Goal: Task Accomplishment & Management: Manage account settings

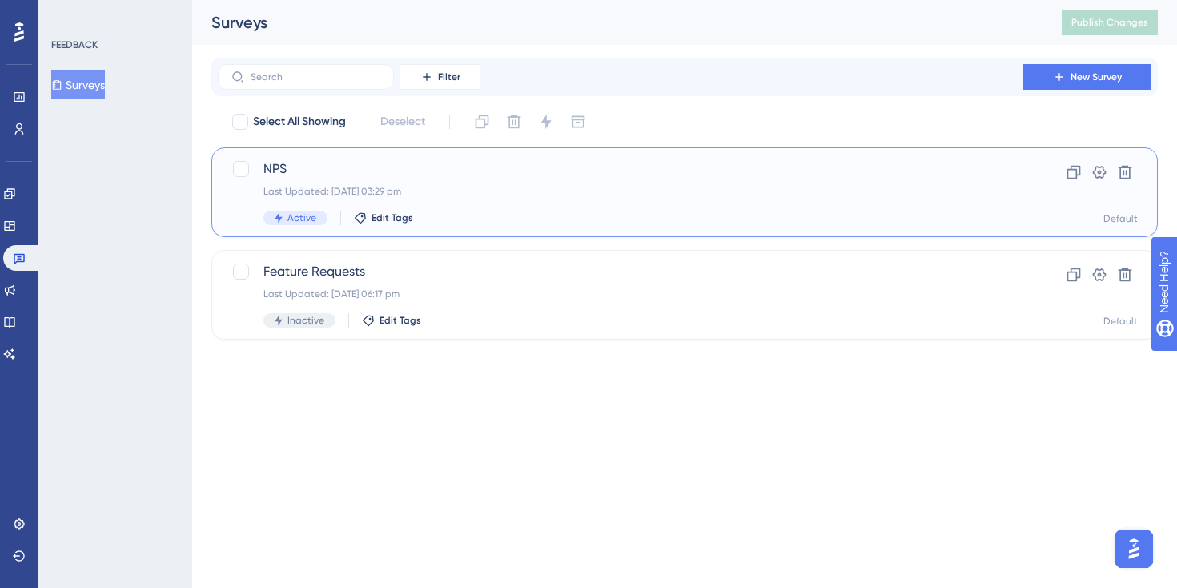
click at [433, 163] on span "NPS" at bounding box center [620, 168] width 714 height 19
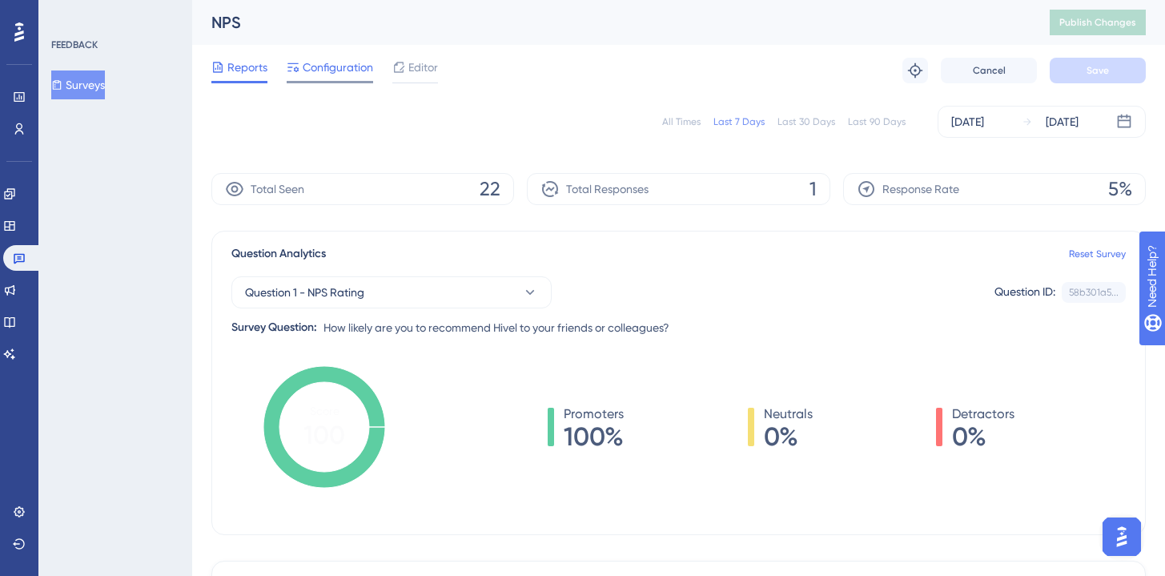
click at [316, 69] on span "Configuration" at bounding box center [338, 67] width 70 height 19
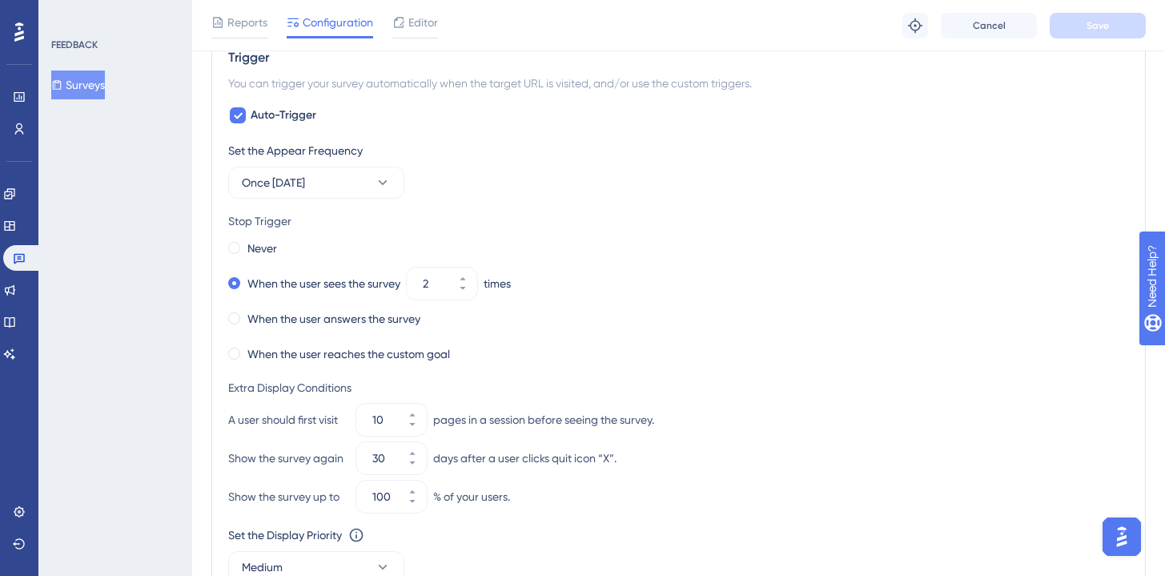
scroll to position [891, 0]
click at [386, 197] on button "Once [DATE]" at bounding box center [316, 184] width 176 height 32
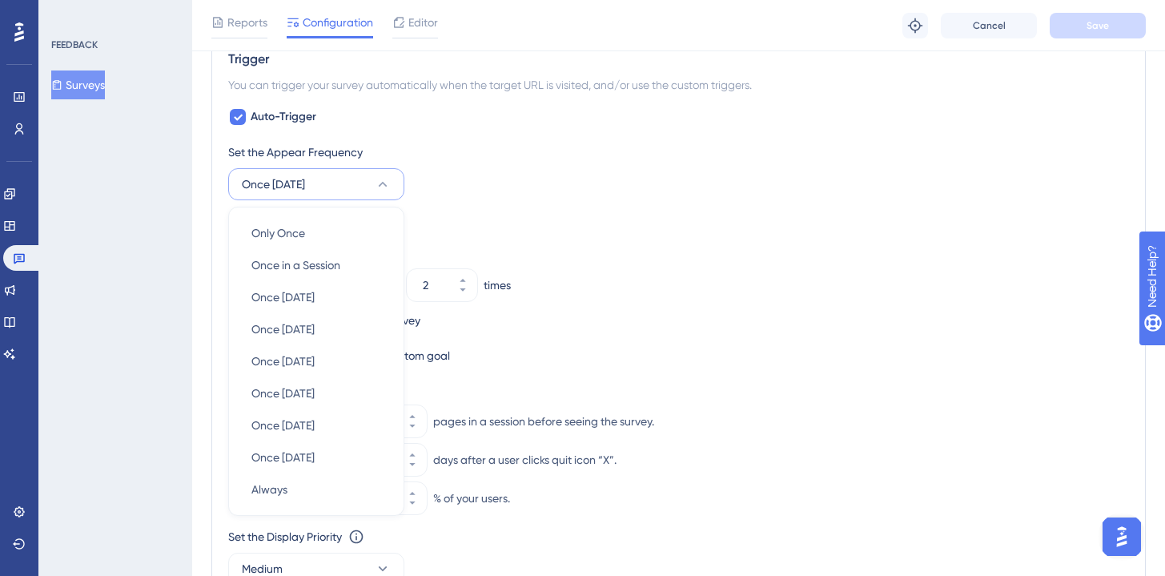
scroll to position [962, 0]
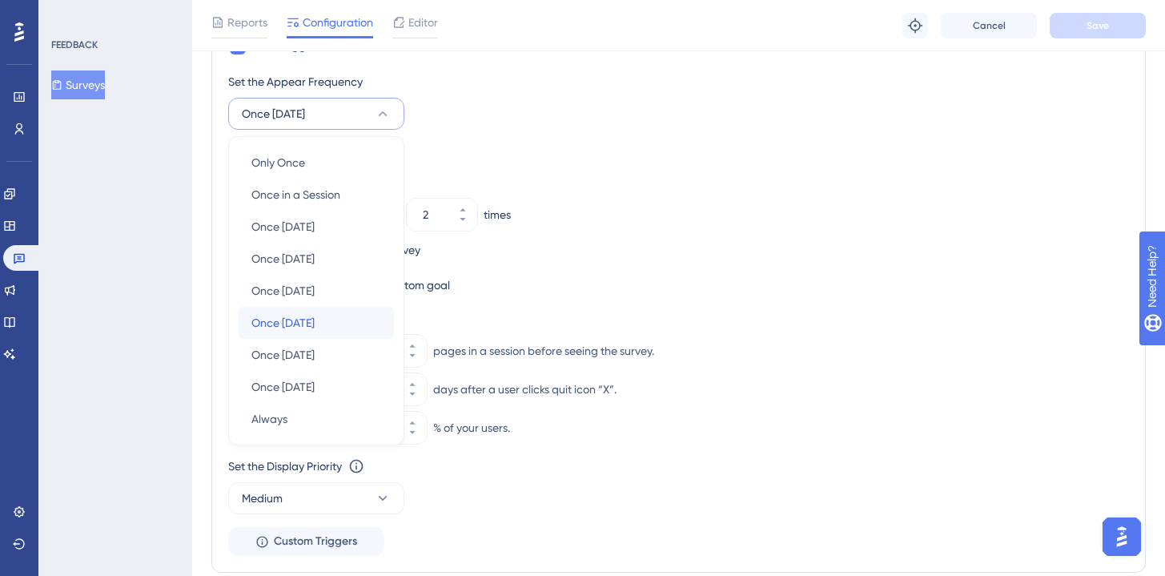
click at [349, 326] on div "Once [DATE] Once [DATE]" at bounding box center [316, 323] width 130 height 32
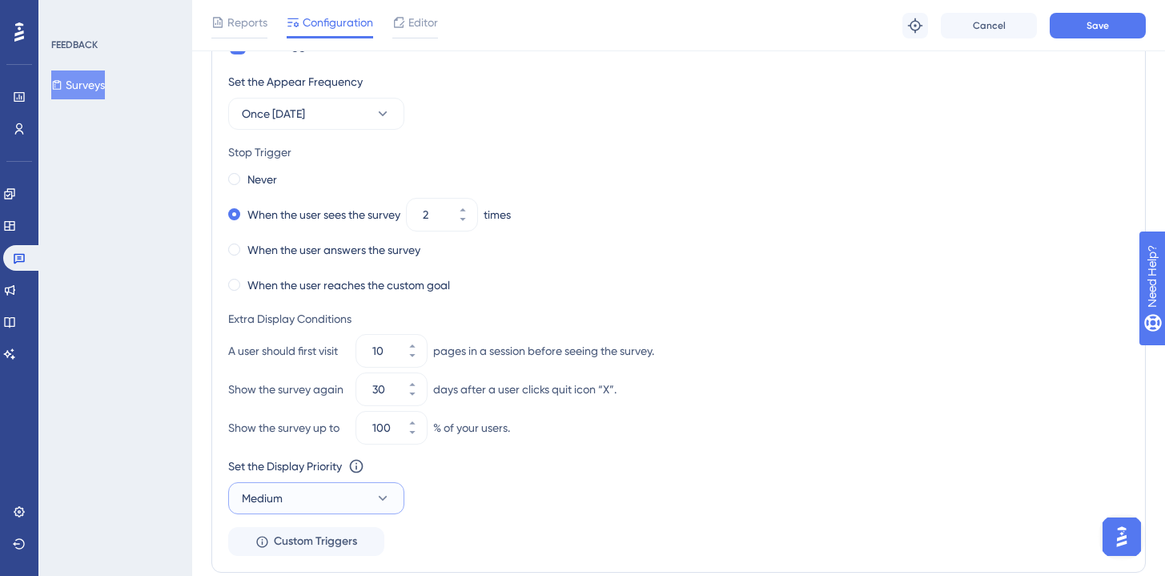
click at [315, 487] on button "Medium" at bounding box center [316, 498] width 176 height 32
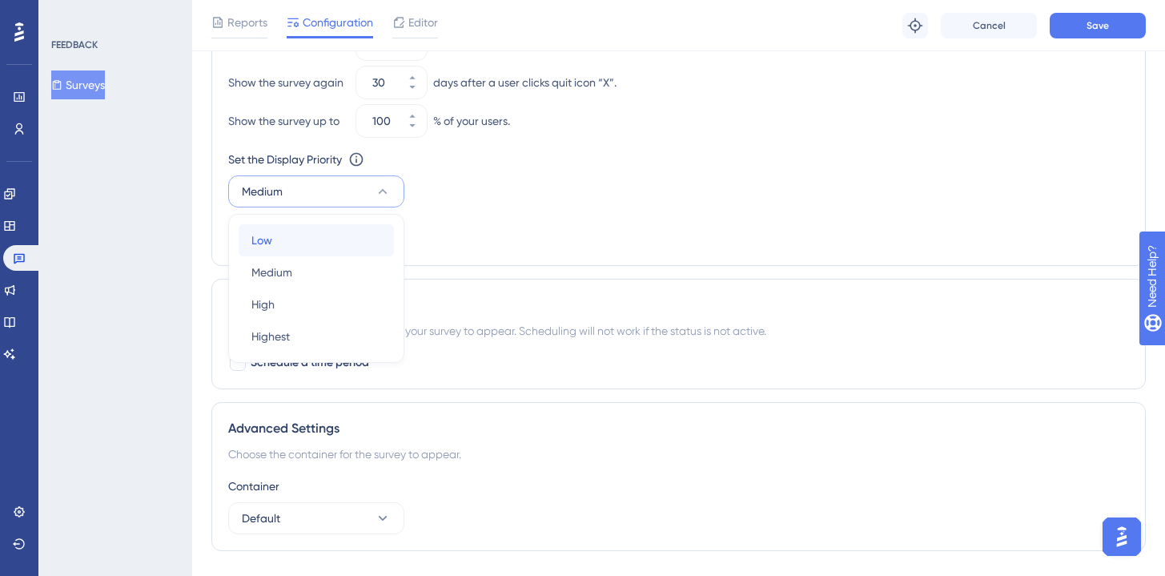
click at [319, 254] on div "Low Low" at bounding box center [316, 240] width 130 height 32
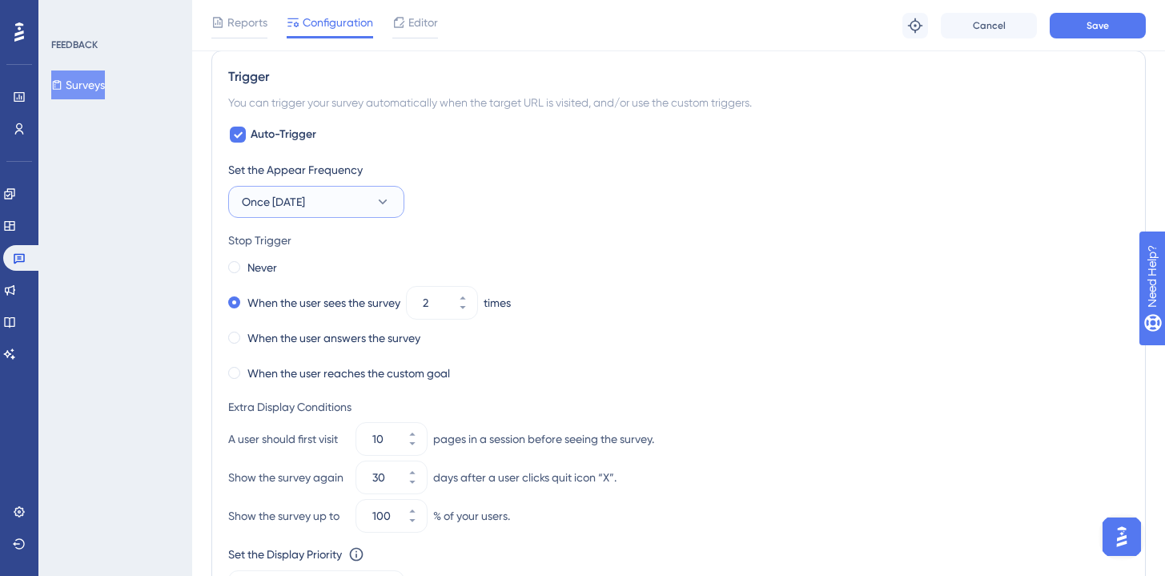
click at [343, 211] on button "Once [DATE]" at bounding box center [316, 202] width 176 height 32
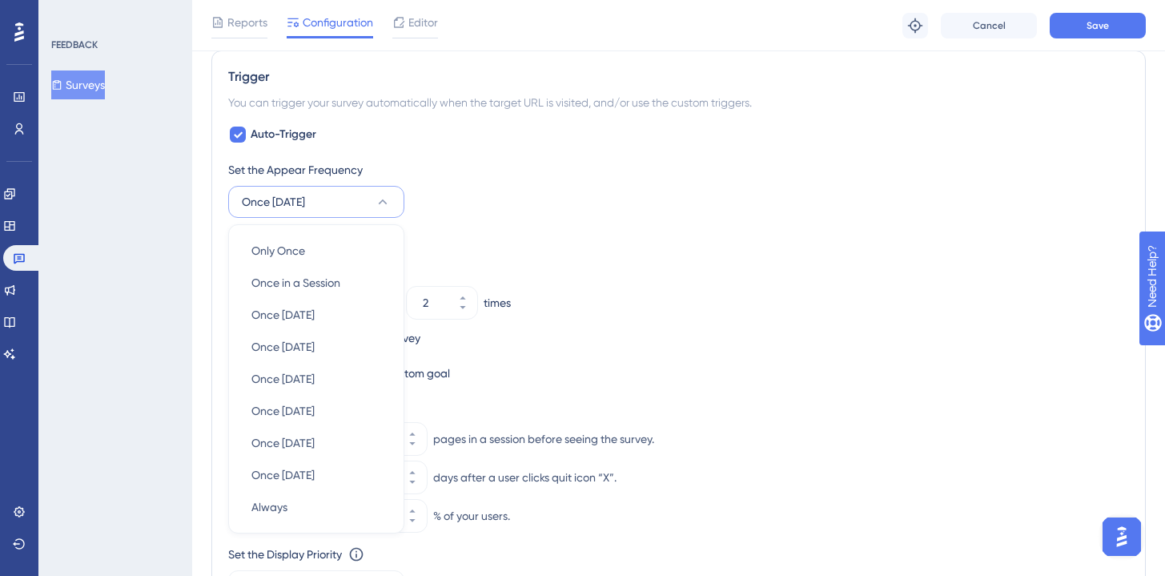
scroll to position [964, 0]
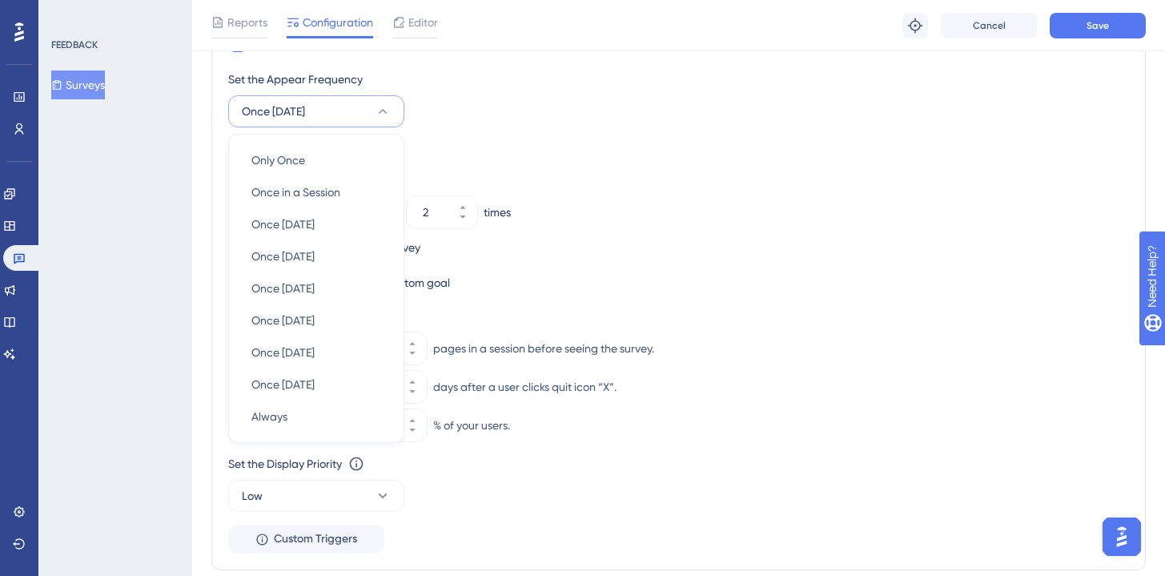
click at [466, 159] on div "Stop Trigger Never When the user sees the survey 2 times When the user answers …" at bounding box center [678, 217] width 901 height 154
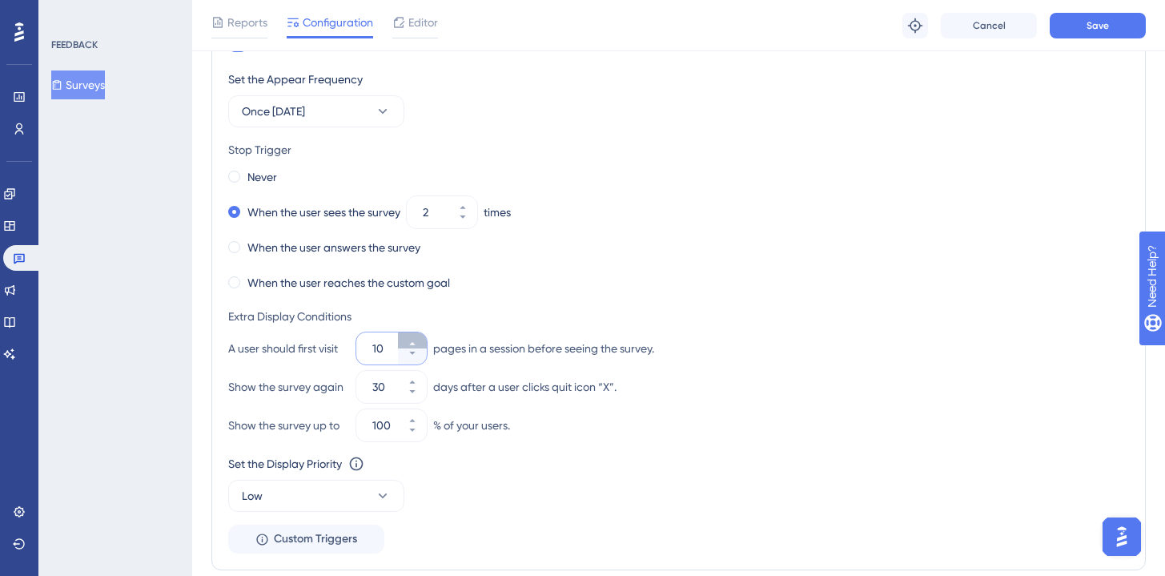
click at [406, 340] on button "10" at bounding box center [412, 340] width 29 height 16
click at [406, 340] on button "11" at bounding box center [412, 340] width 29 height 16
click at [406, 340] on button "12" at bounding box center [412, 340] width 29 height 16
click at [406, 340] on button "13" at bounding box center [412, 340] width 29 height 16
click at [406, 340] on button "14" at bounding box center [412, 340] width 29 height 16
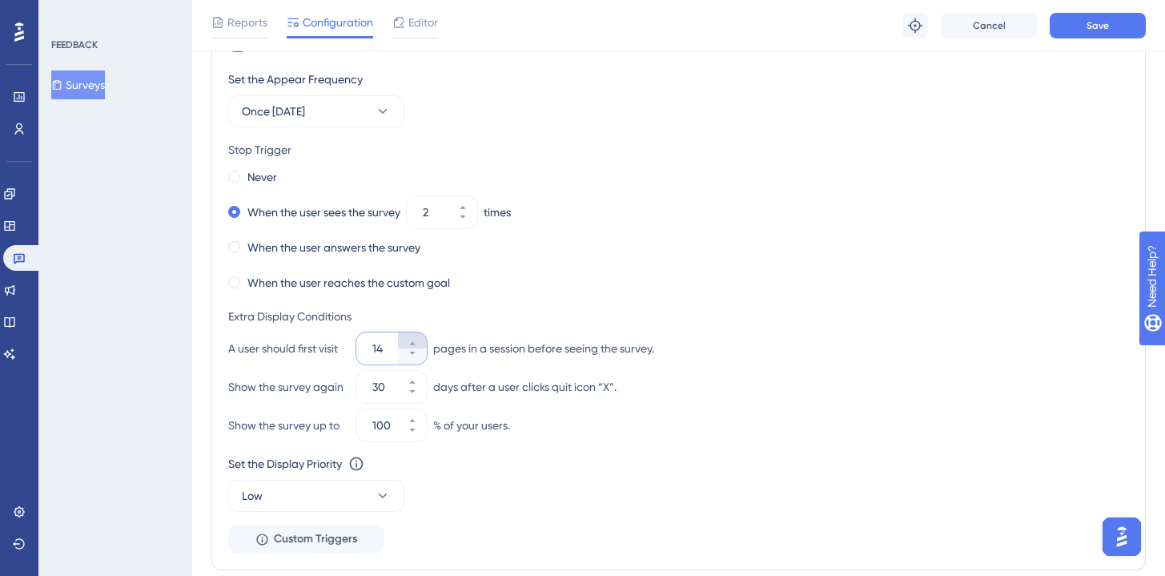
type input "15"
click at [416, 375] on button "30" at bounding box center [412, 379] width 29 height 16
click at [416, 375] on button "31" at bounding box center [412, 379] width 29 height 16
click at [416, 375] on button "32" at bounding box center [412, 379] width 29 height 16
click at [416, 375] on button "33" at bounding box center [412, 379] width 29 height 16
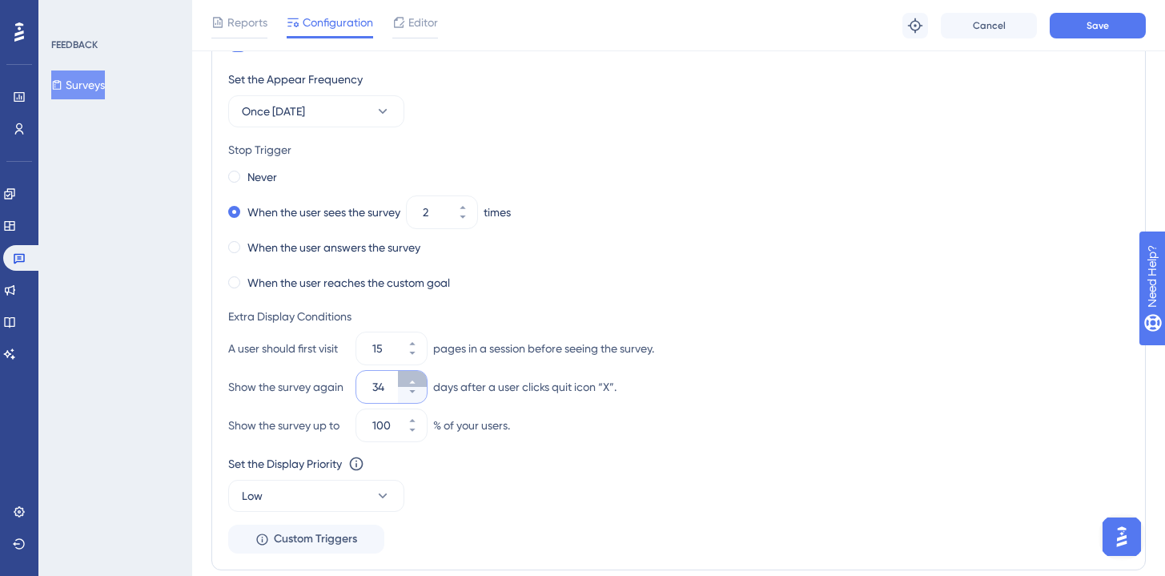
click at [416, 375] on button "34" at bounding box center [412, 379] width 29 height 16
click at [416, 375] on button "35" at bounding box center [412, 379] width 29 height 16
click at [416, 375] on button "36" at bounding box center [412, 379] width 29 height 16
click at [416, 375] on button "37" at bounding box center [412, 379] width 29 height 16
click at [416, 375] on button "38" at bounding box center [412, 379] width 29 height 16
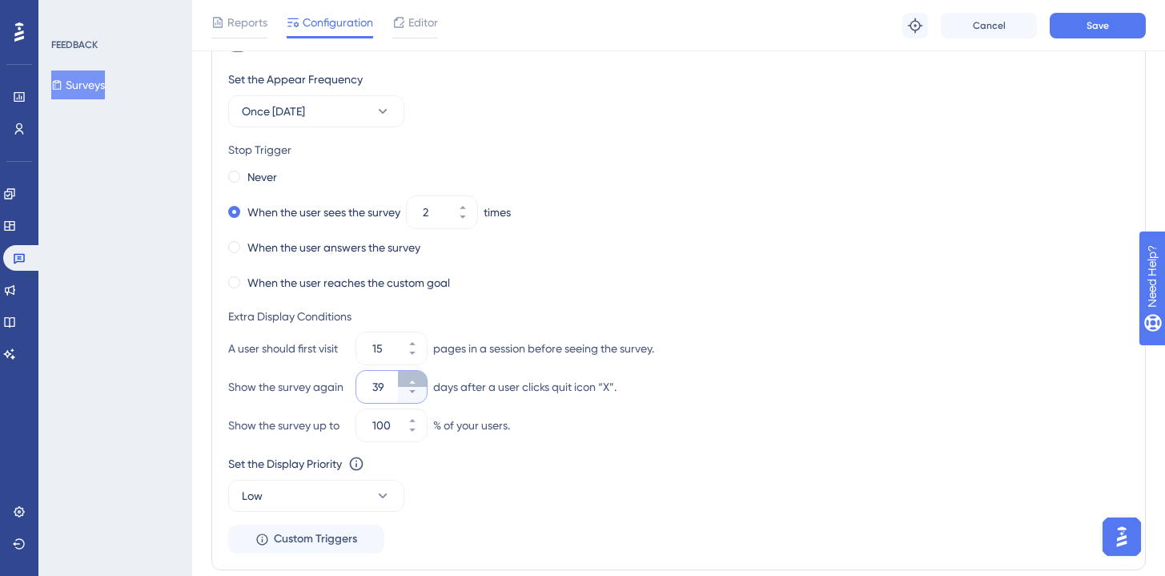
click at [416, 375] on button "39" at bounding box center [412, 379] width 29 height 16
click at [416, 375] on button "40" at bounding box center [412, 379] width 29 height 16
click at [416, 375] on button "41" at bounding box center [412, 379] width 29 height 16
click at [416, 375] on button "42" at bounding box center [412, 379] width 29 height 16
click at [416, 375] on button "43" at bounding box center [412, 379] width 29 height 16
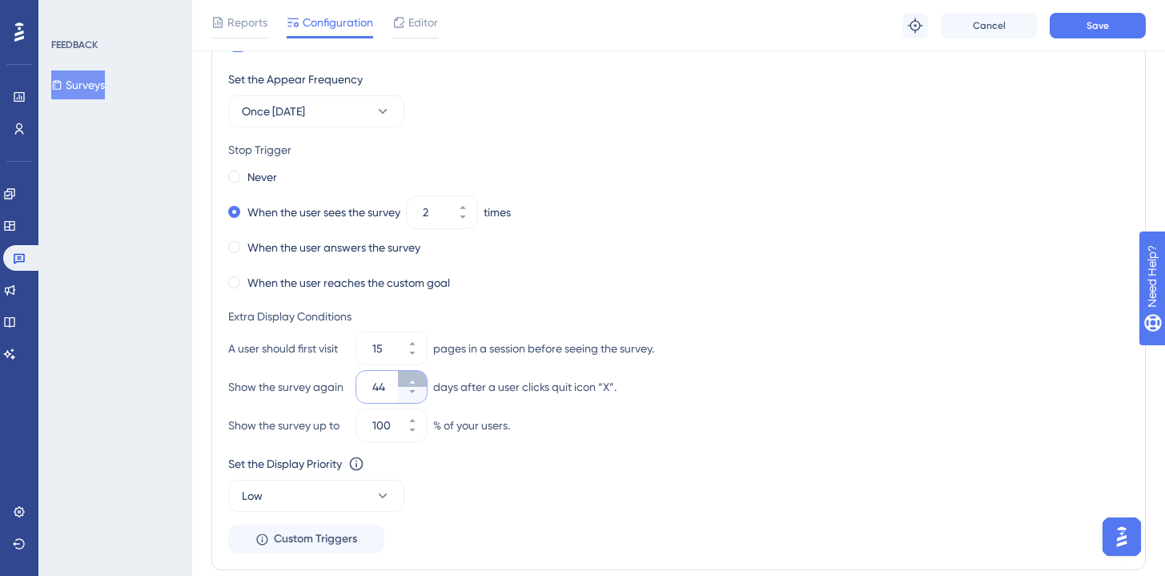
click at [416, 375] on button "44" at bounding box center [412, 379] width 29 height 16
click at [416, 375] on button "45" at bounding box center [412, 379] width 29 height 16
click at [416, 394] on icon at bounding box center [412, 392] width 10 height 10
type input "45"
click at [420, 347] on button "17" at bounding box center [412, 340] width 29 height 16
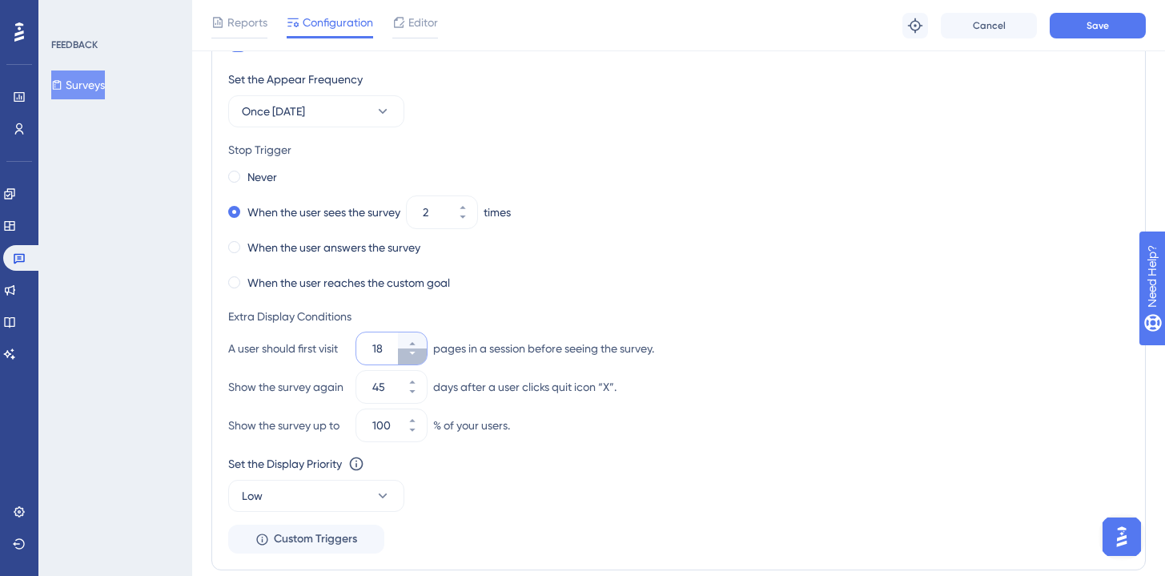
click at [416, 351] on icon at bounding box center [412, 353] width 10 height 10
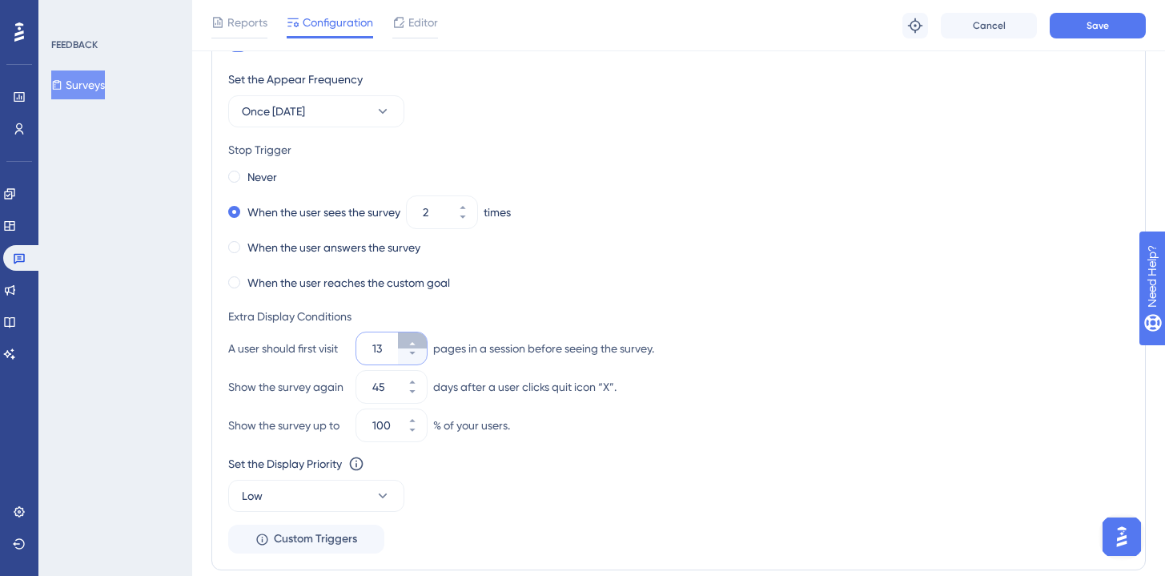
click at [417, 343] on button "13" at bounding box center [412, 340] width 29 height 16
click at [417, 343] on button "14" at bounding box center [412, 340] width 29 height 16
click at [416, 351] on icon at bounding box center [412, 353] width 10 height 10
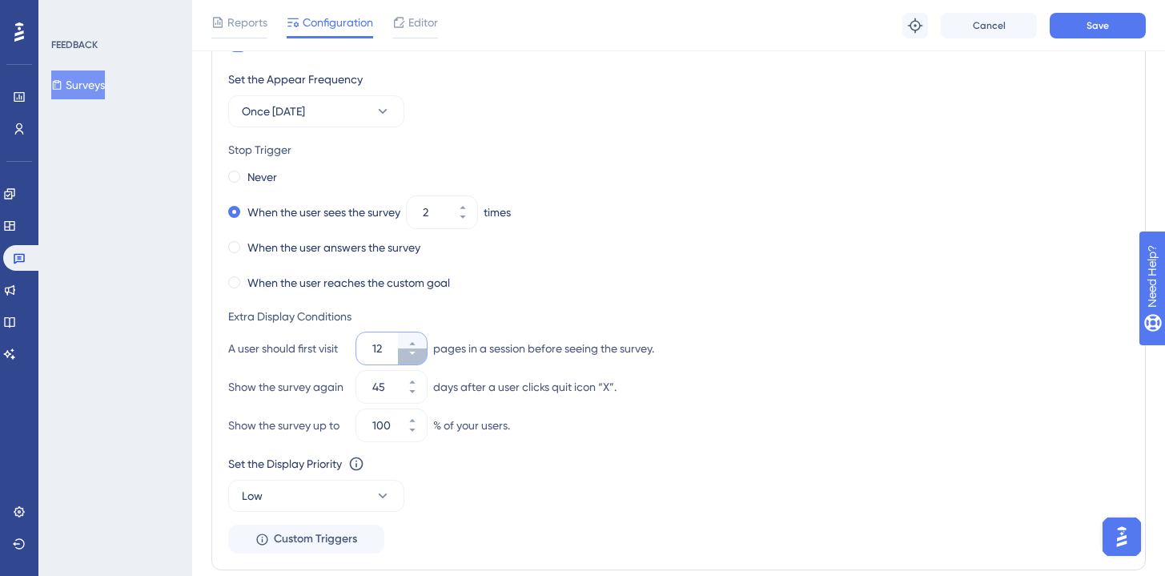
click at [416, 351] on icon at bounding box center [412, 353] width 10 height 10
click at [416, 346] on icon at bounding box center [412, 344] width 10 height 10
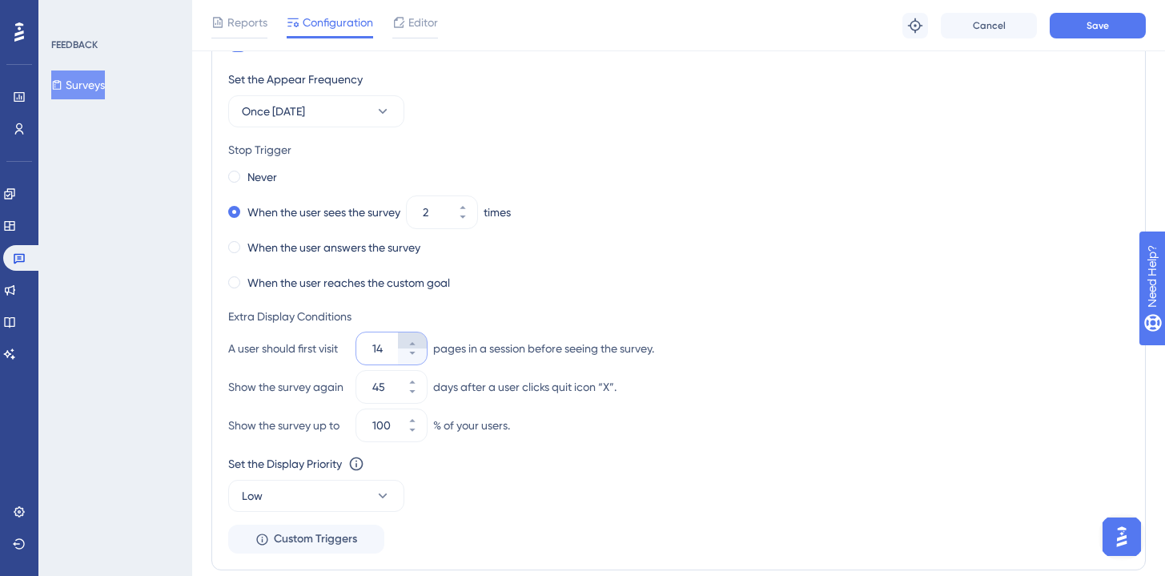
type input "15"
click at [345, 482] on button "Low" at bounding box center [316, 496] width 176 height 32
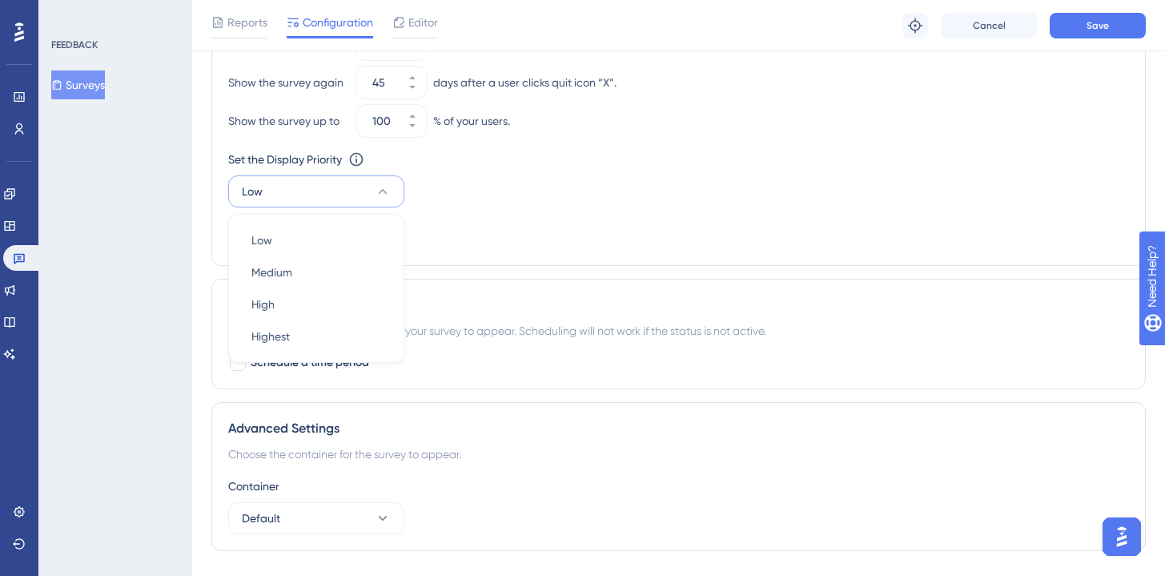
click at [485, 246] on div "Set the Appear Frequency Once [DATE] Stop Trigger Never When the user sees the …" at bounding box center [678, 7] width 901 height 484
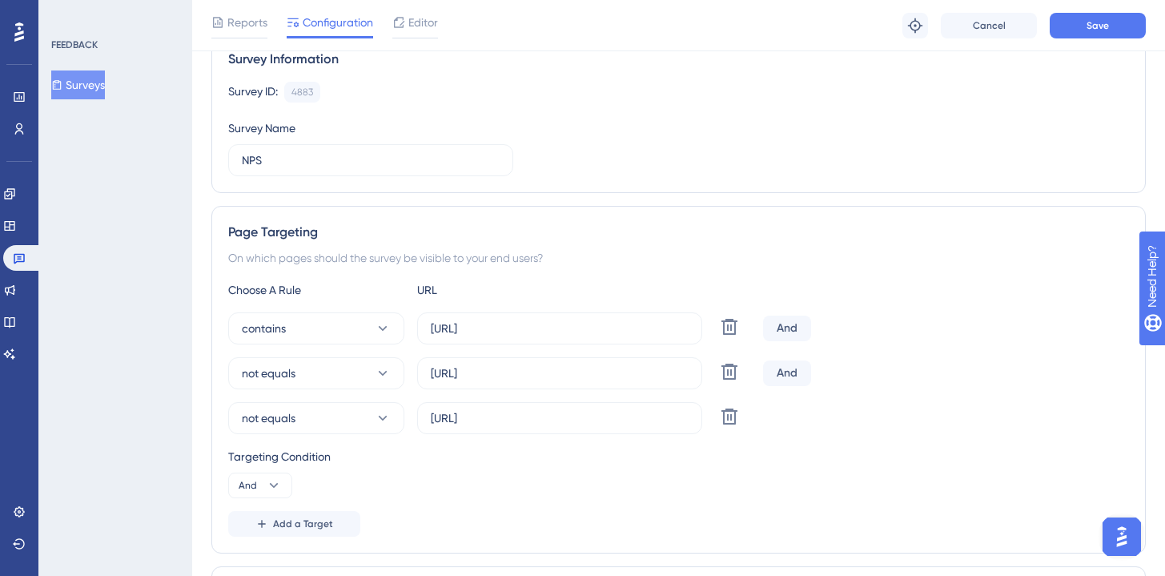
scroll to position [0, 0]
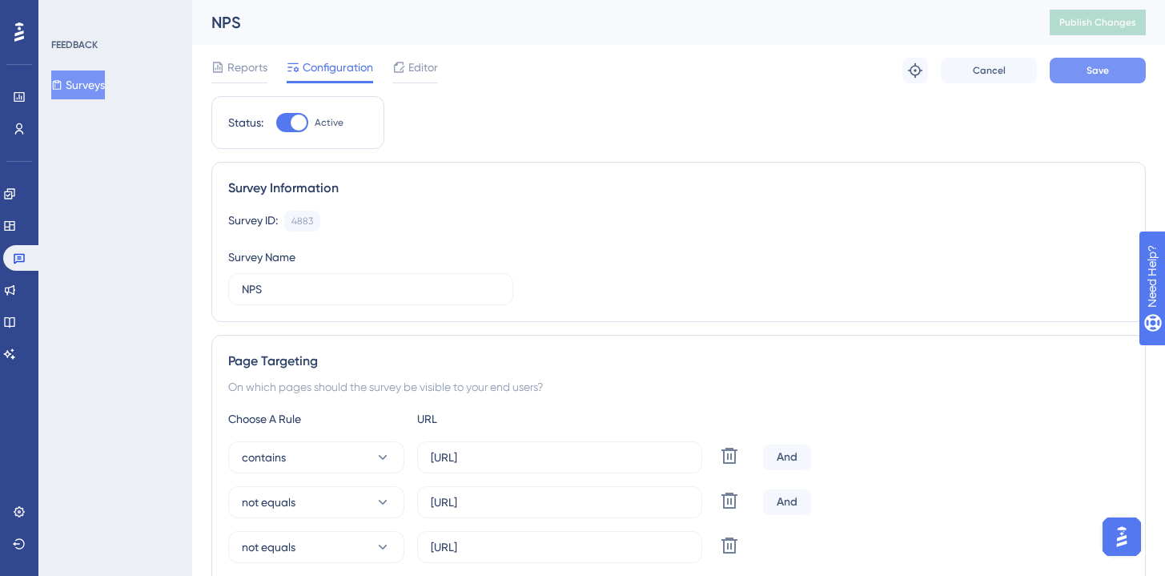
click at [1122, 74] on button "Save" at bounding box center [1098, 71] width 96 height 26
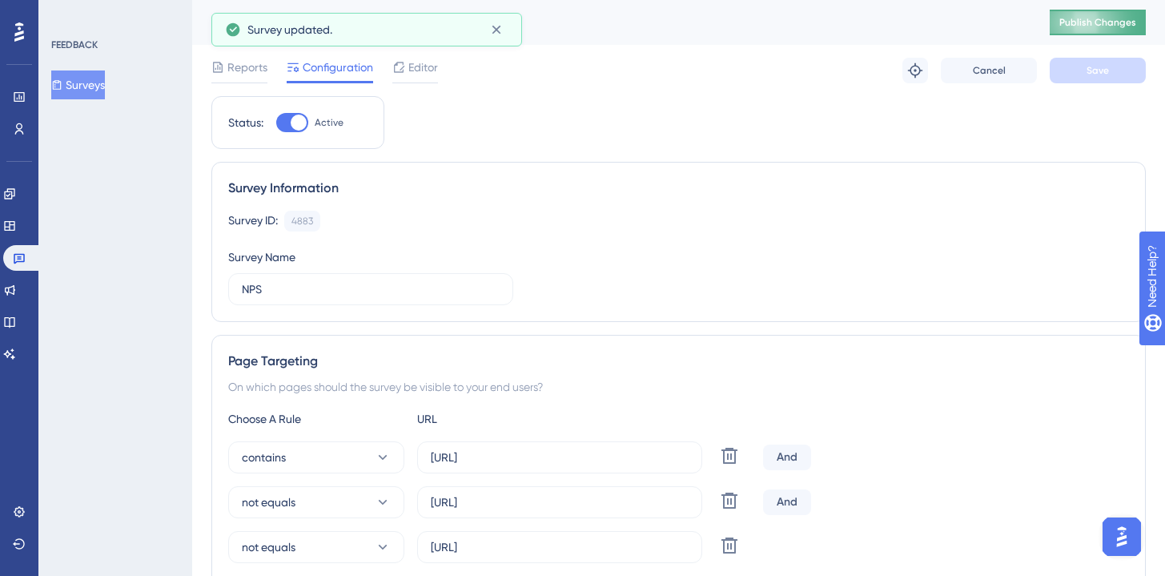
click at [1080, 29] on button "Publish Changes" at bounding box center [1098, 23] width 96 height 26
click at [238, 69] on span "Reports" at bounding box center [247, 67] width 40 height 19
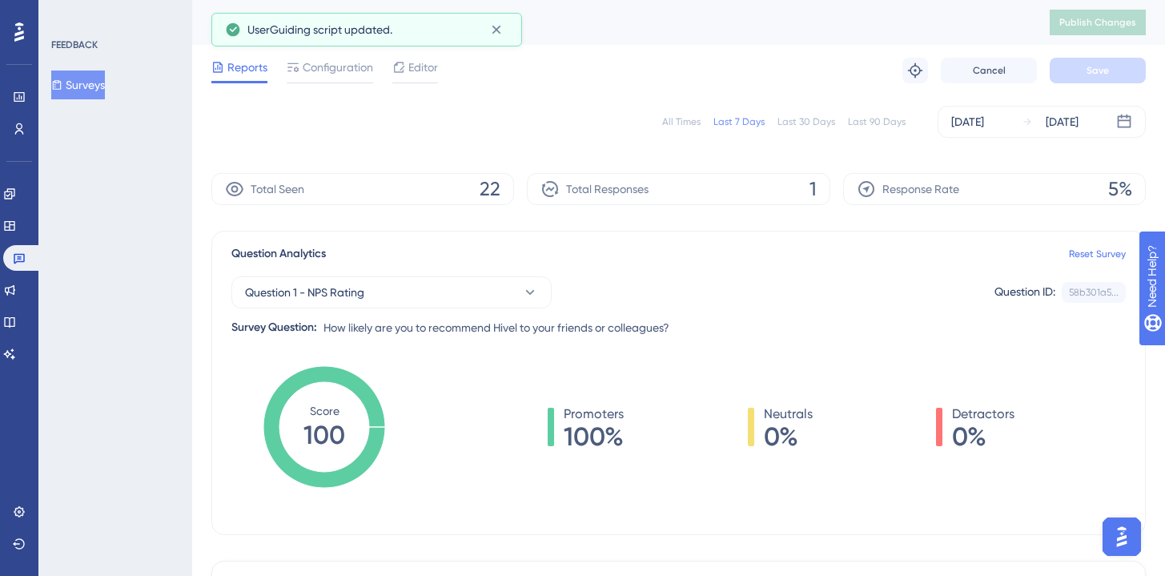
click at [864, 122] on div "Last 90 Days" at bounding box center [877, 121] width 58 height 13
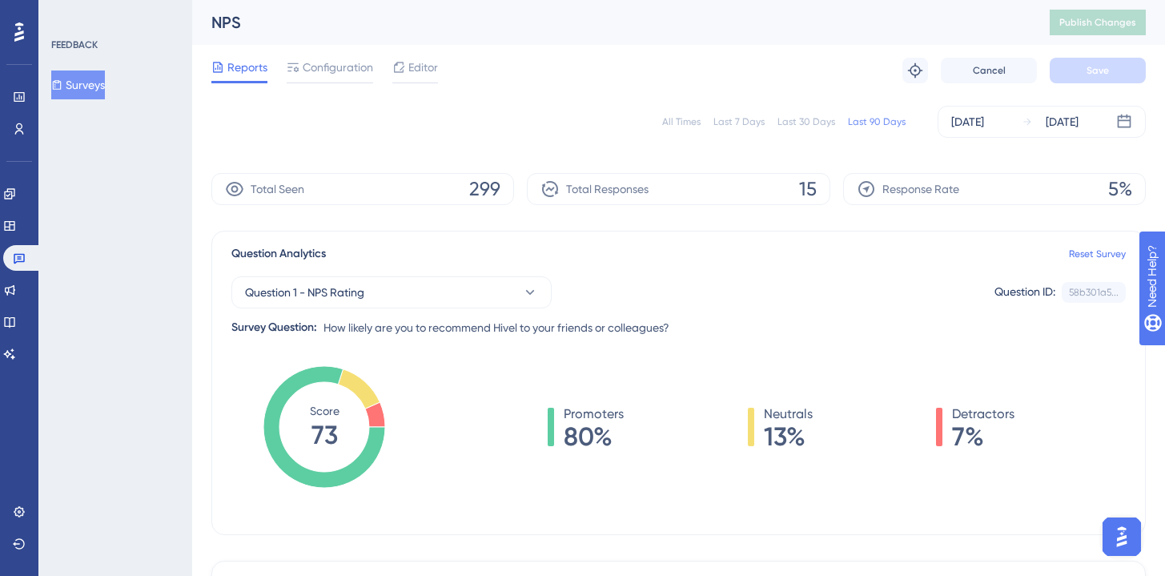
click at [671, 135] on div "All Times Last 7 Days Last 30 Days Last 90 Days [DATE] [DATE]" at bounding box center [678, 122] width 934 height 32
click at [674, 126] on div "All Times" at bounding box center [681, 121] width 38 height 13
click at [16, 200] on link at bounding box center [9, 194] width 13 height 26
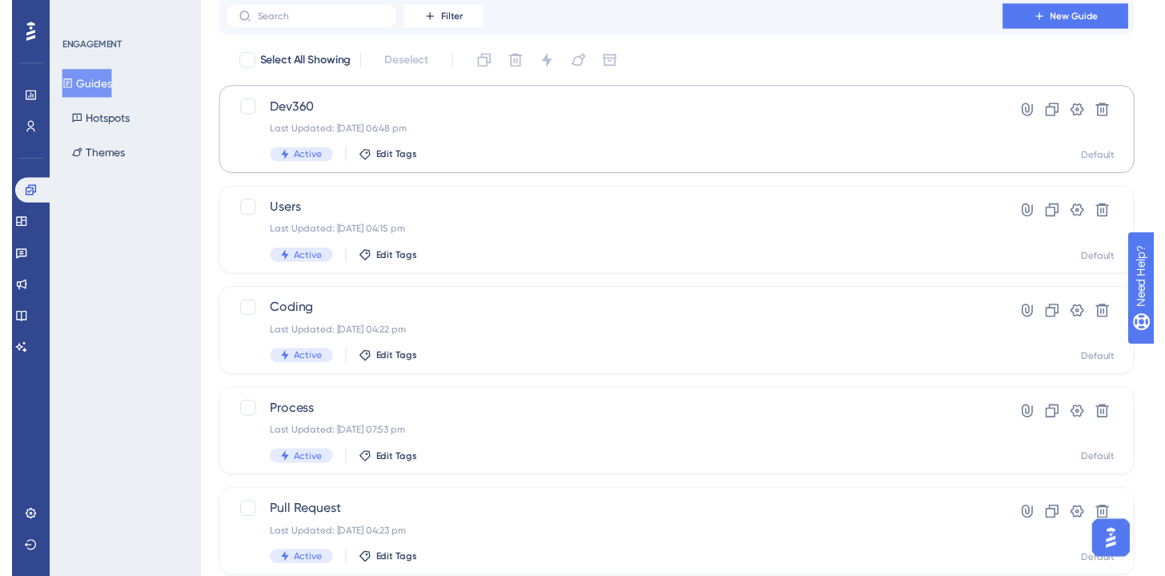
scroll to position [6, 0]
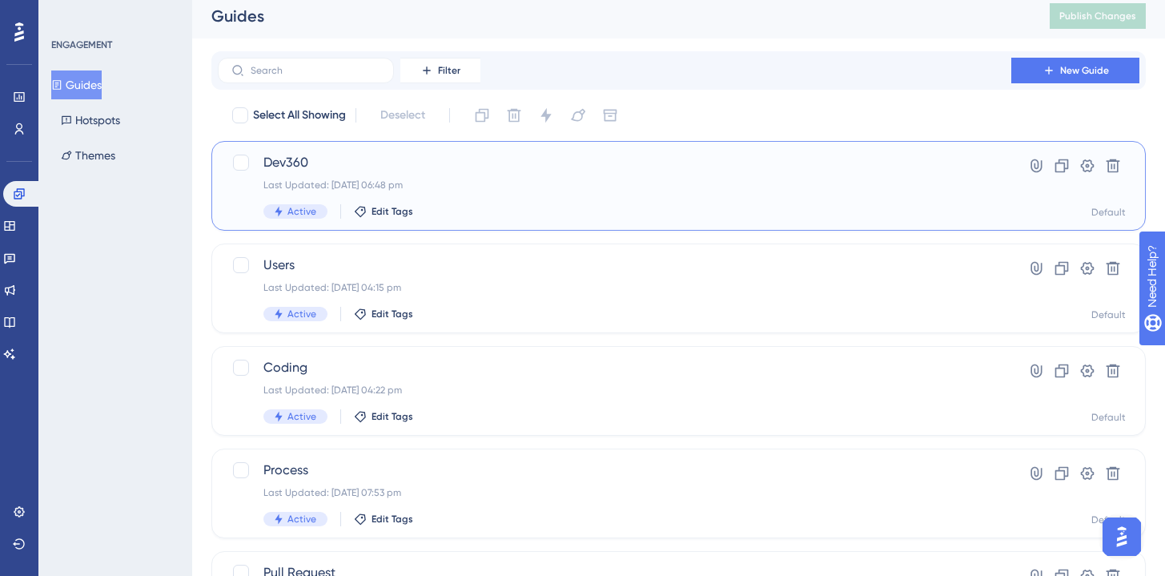
click at [415, 163] on span "Dev360" at bounding box center [614, 162] width 702 height 19
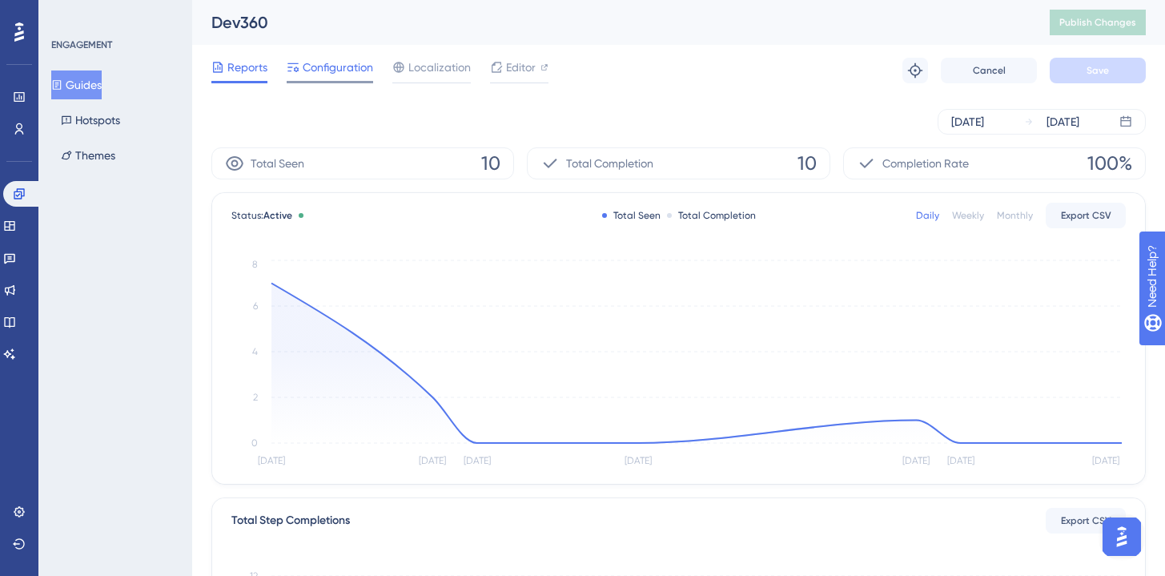
click at [315, 69] on span "Configuration" at bounding box center [338, 67] width 70 height 19
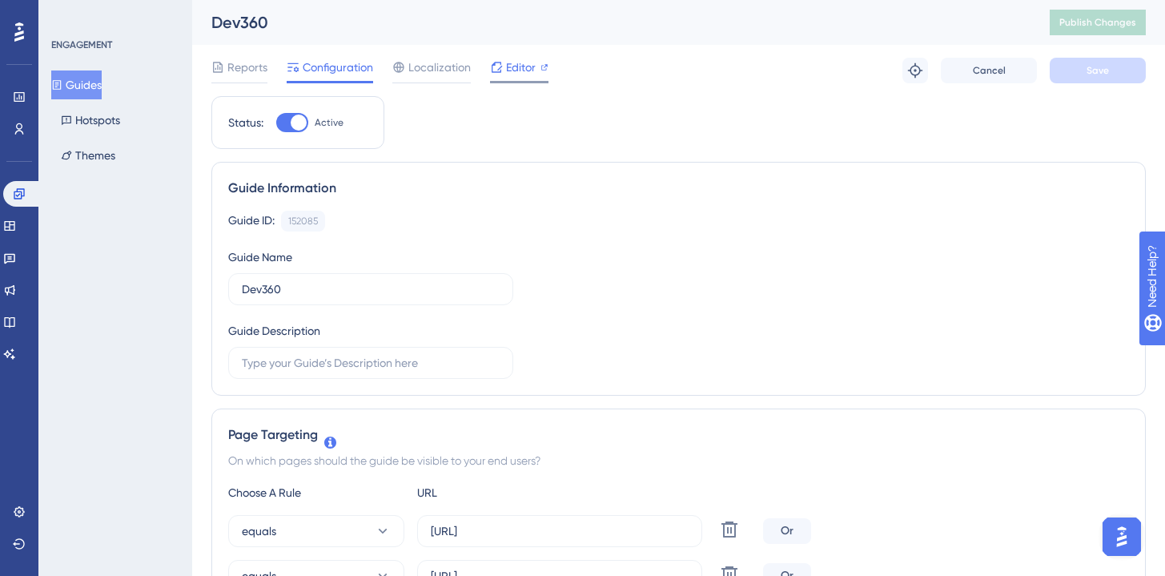
click at [507, 72] on span "Editor" at bounding box center [521, 67] width 30 height 19
click at [1082, 16] on span "Publish Changes" at bounding box center [1097, 22] width 77 height 13
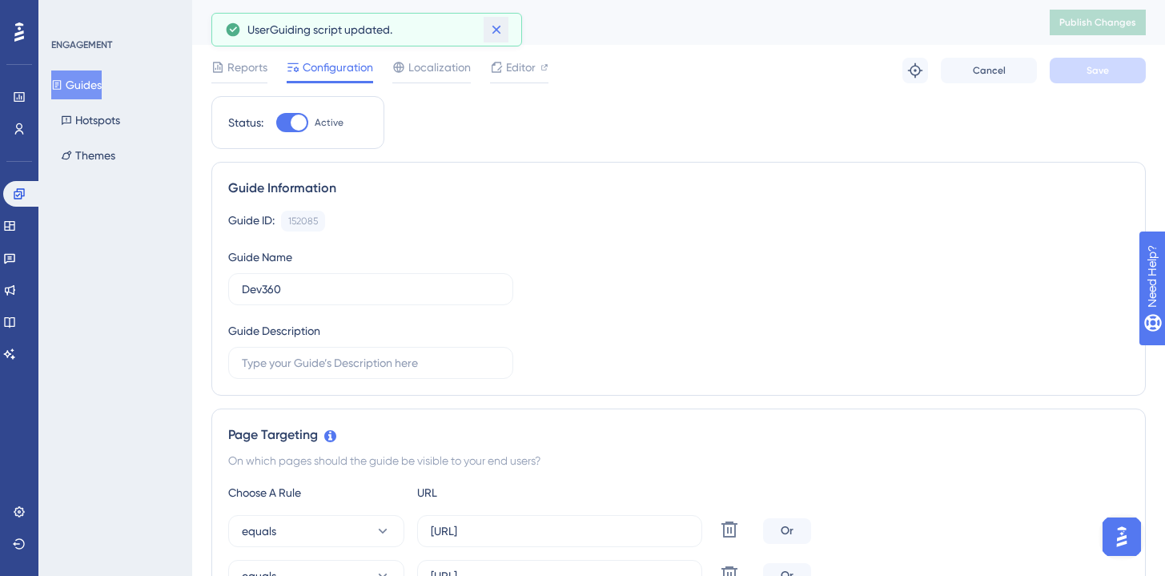
click at [488, 31] on icon at bounding box center [496, 30] width 16 height 16
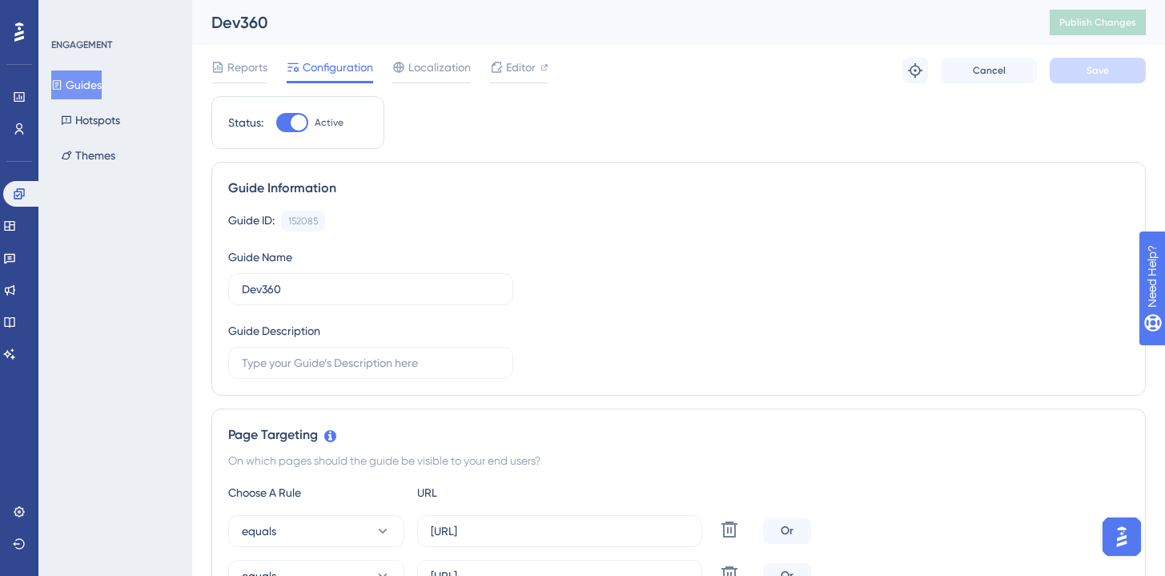
click at [93, 78] on button "Guides" at bounding box center [76, 84] width 50 height 29
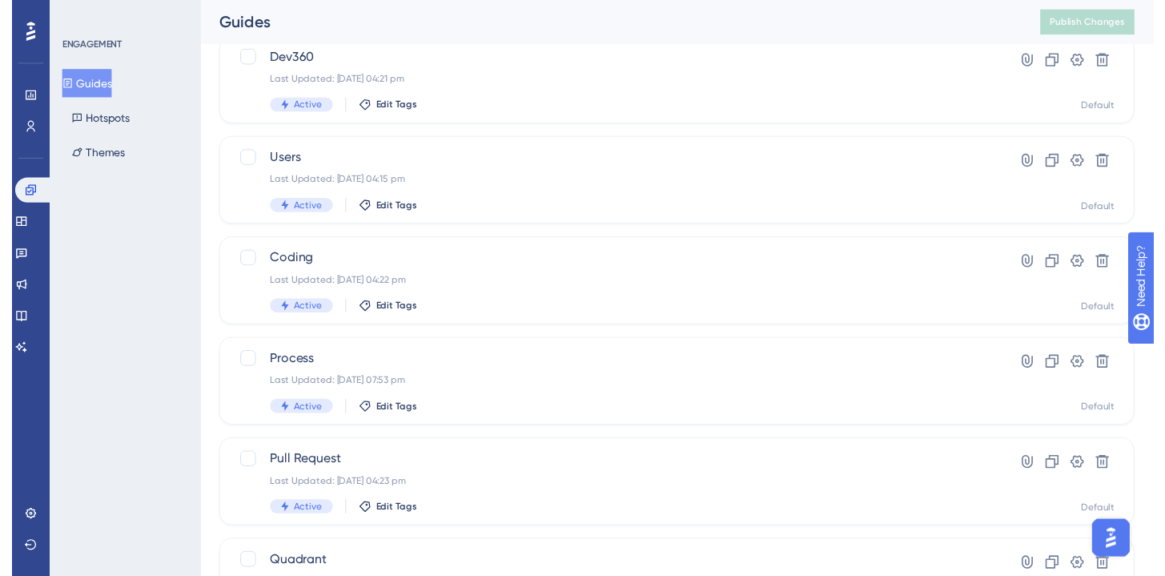
scroll to position [33, 0]
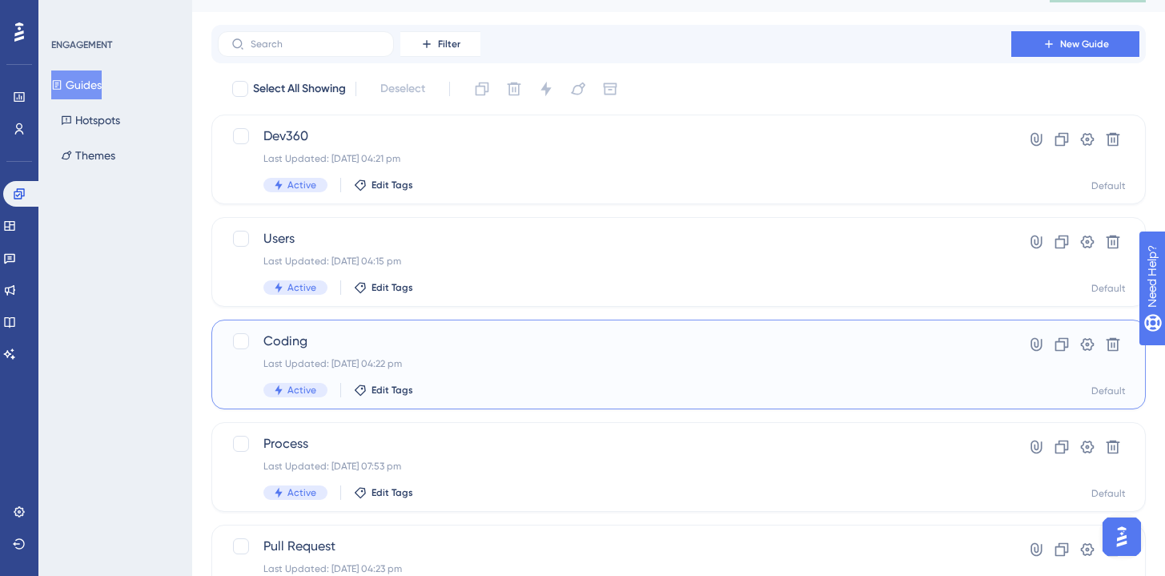
click at [448, 353] on div "Coding Last Updated: [DATE] 04:22 pm Active Edit Tags" at bounding box center [614, 364] width 702 height 66
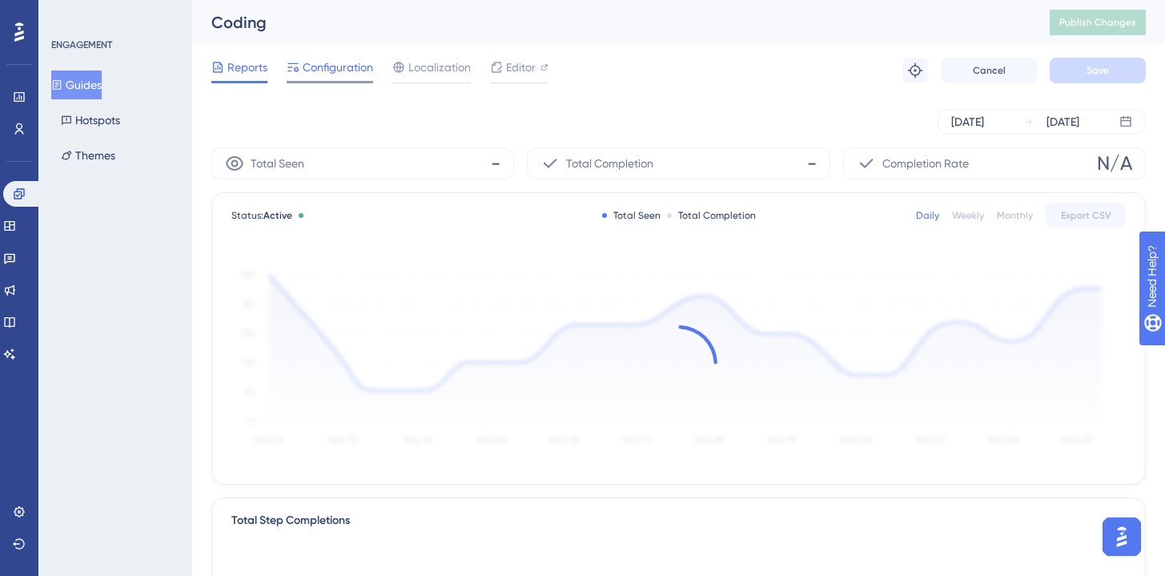
click at [341, 66] on span "Configuration" at bounding box center [338, 67] width 70 height 19
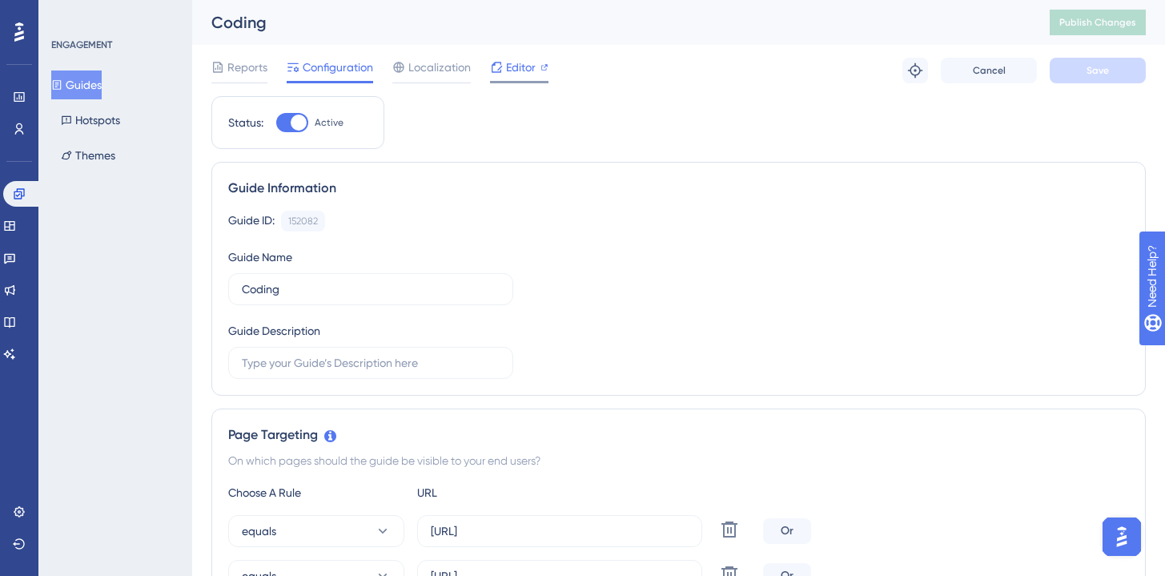
click at [507, 67] on span "Editor" at bounding box center [521, 67] width 30 height 19
click at [1106, 11] on button "Publish Changes" at bounding box center [1098, 23] width 96 height 26
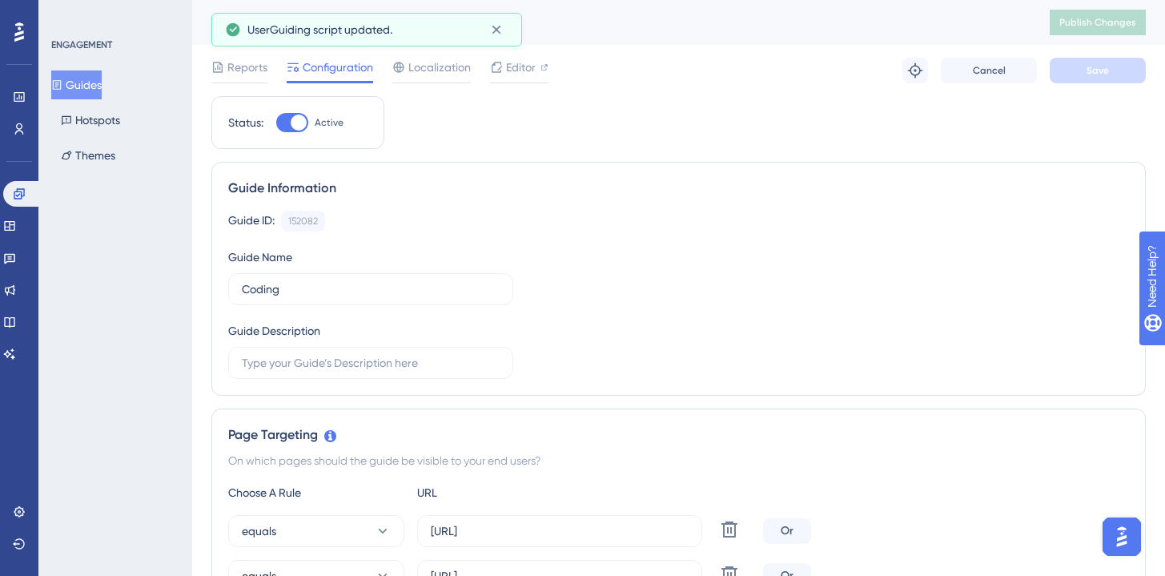
click at [85, 82] on button "Guides" at bounding box center [76, 84] width 50 height 29
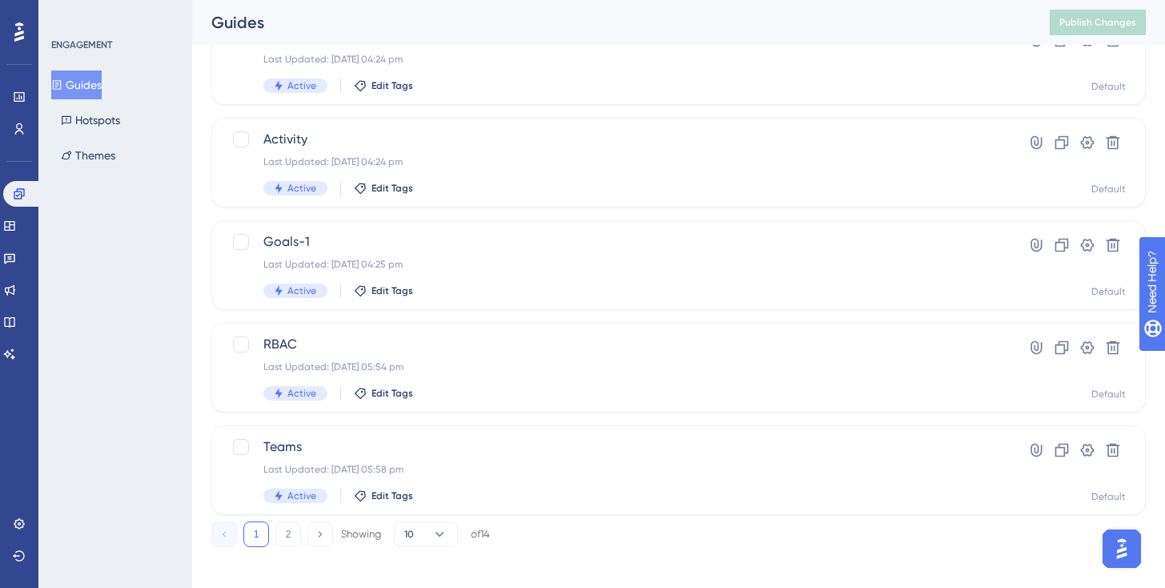
scroll to position [655, 0]
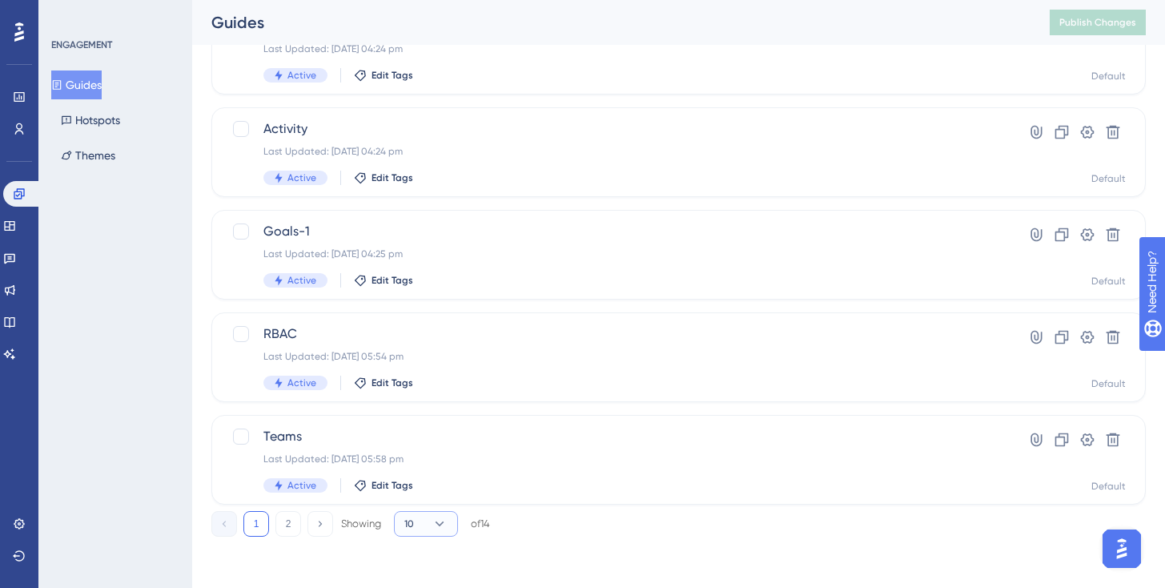
click at [440, 523] on icon at bounding box center [440, 524] width 16 height 16
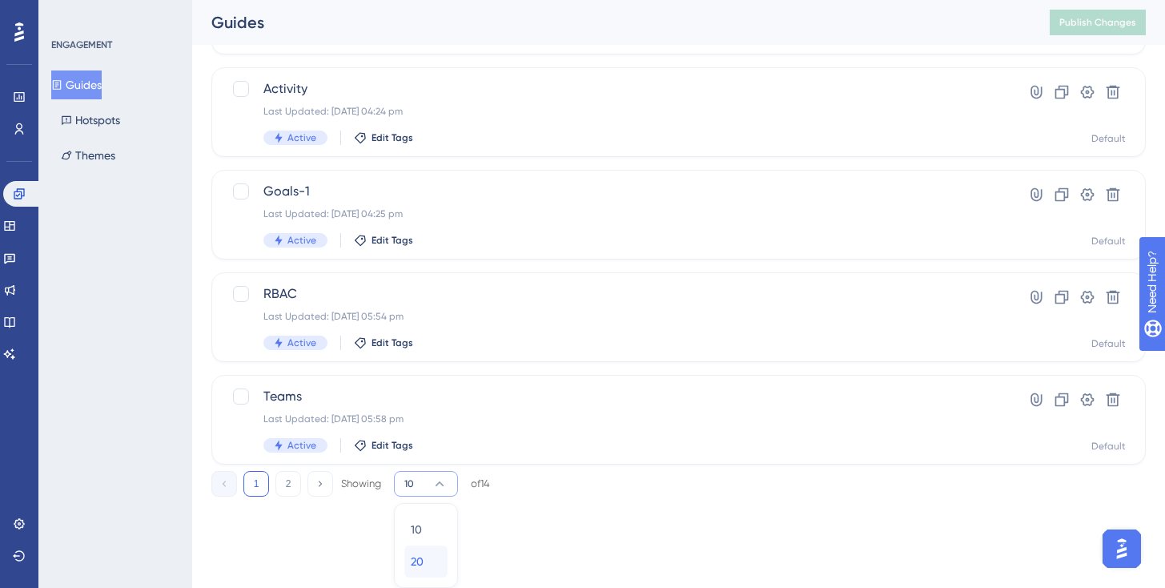
click at [431, 560] on div "20 20" at bounding box center [426, 561] width 30 height 32
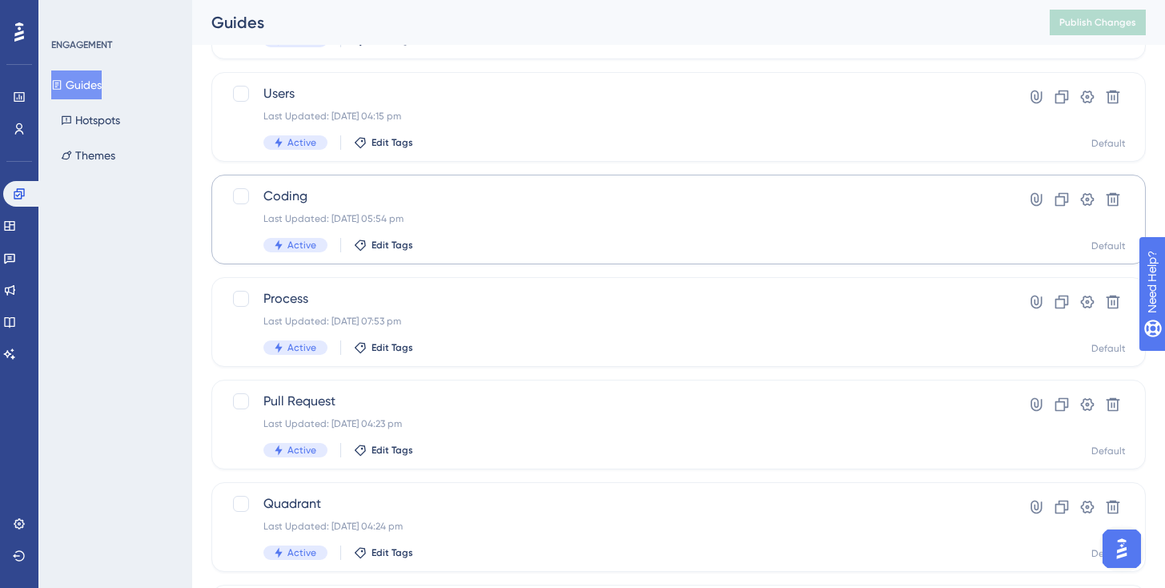
scroll to position [183, 0]
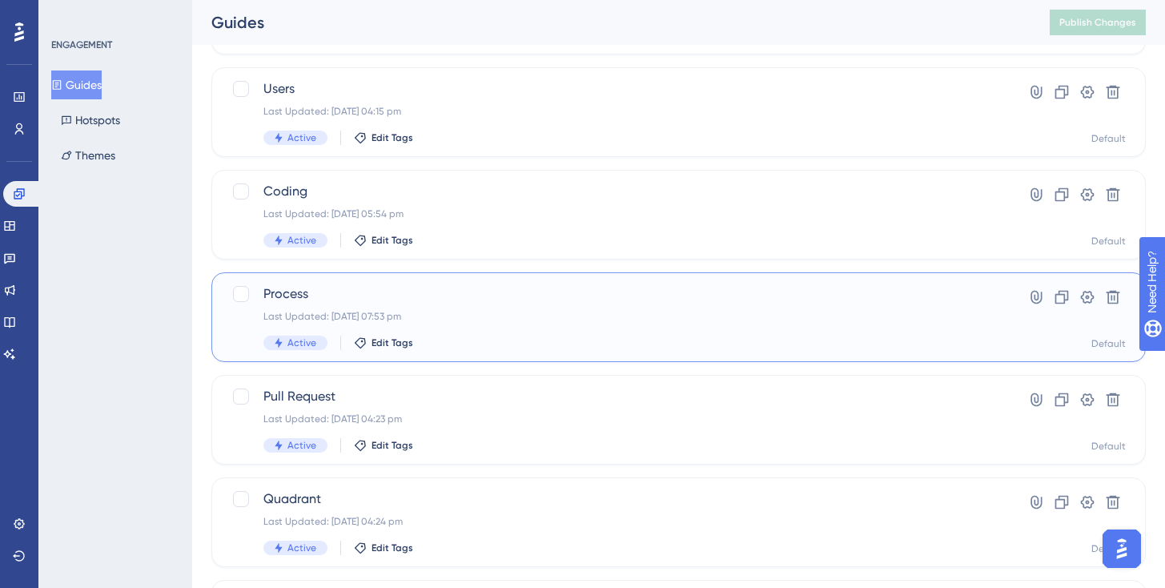
click at [476, 286] on span "Process" at bounding box center [614, 293] width 702 height 19
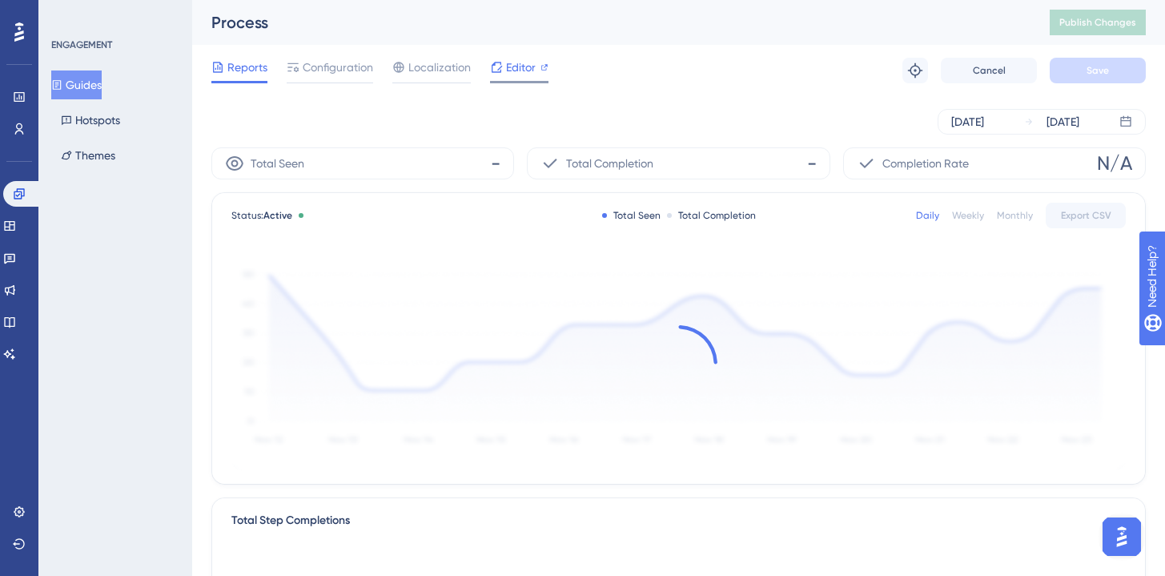
click at [536, 68] on div "Editor" at bounding box center [519, 67] width 58 height 19
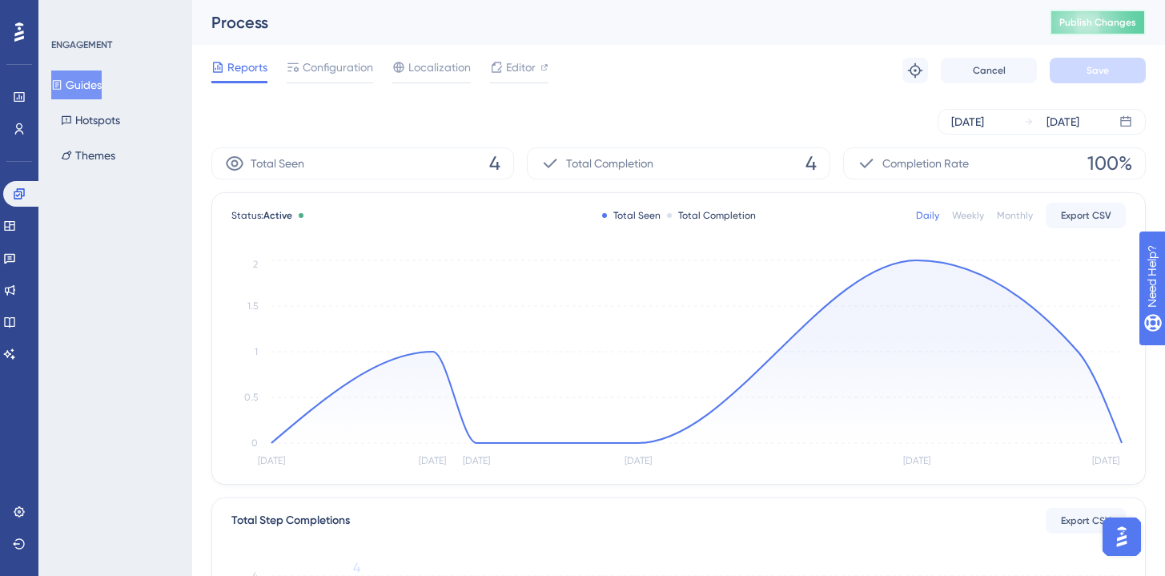
click at [1103, 25] on span "Publish Changes" at bounding box center [1097, 22] width 77 height 13
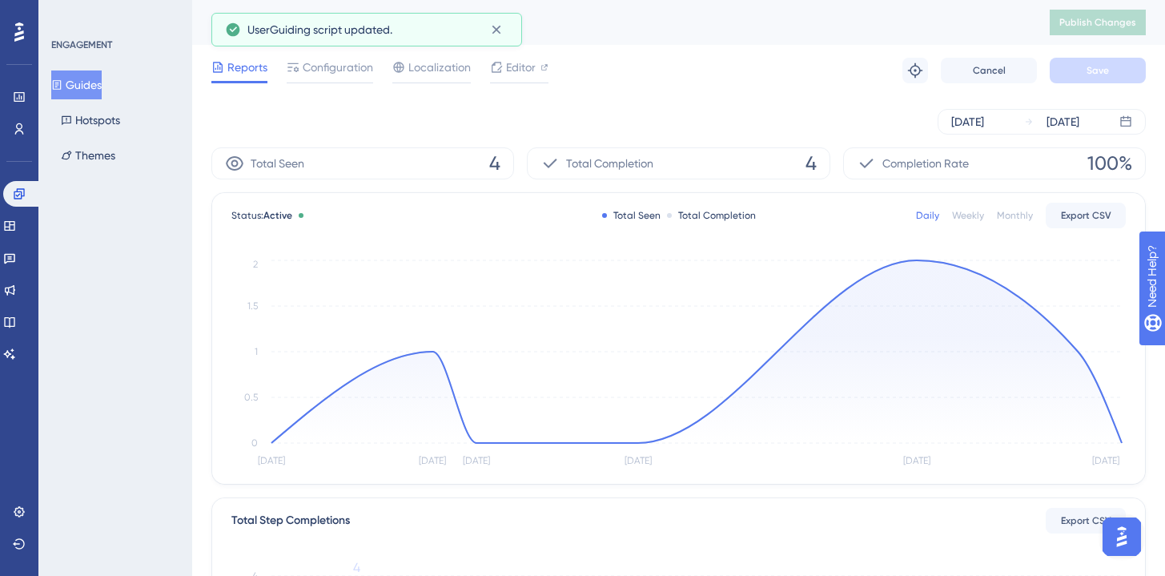
click at [102, 81] on button "Guides" at bounding box center [76, 84] width 50 height 29
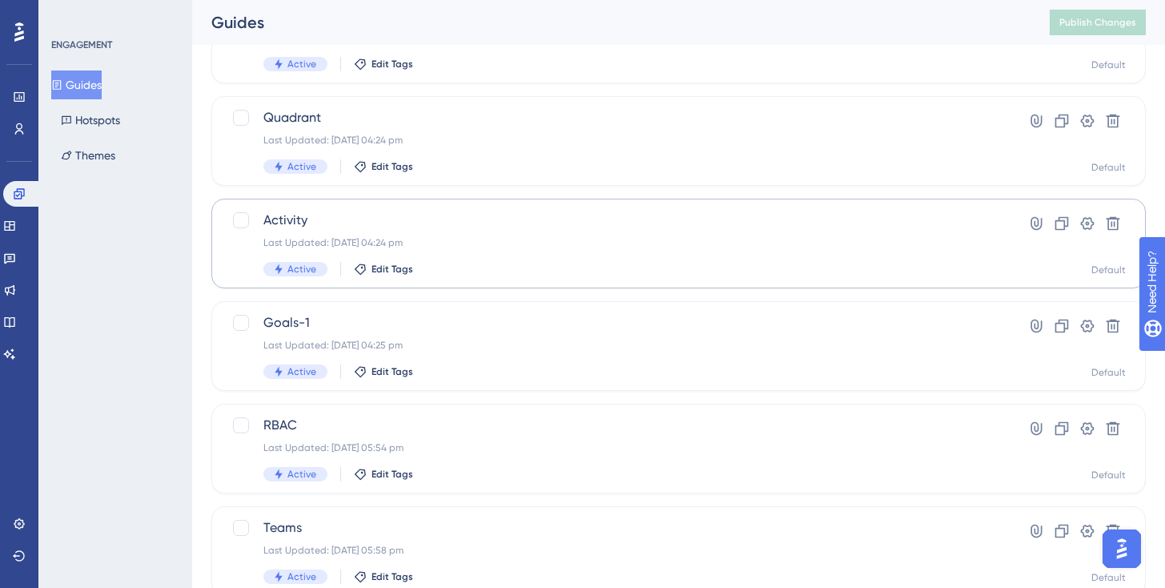
scroll to position [655, 0]
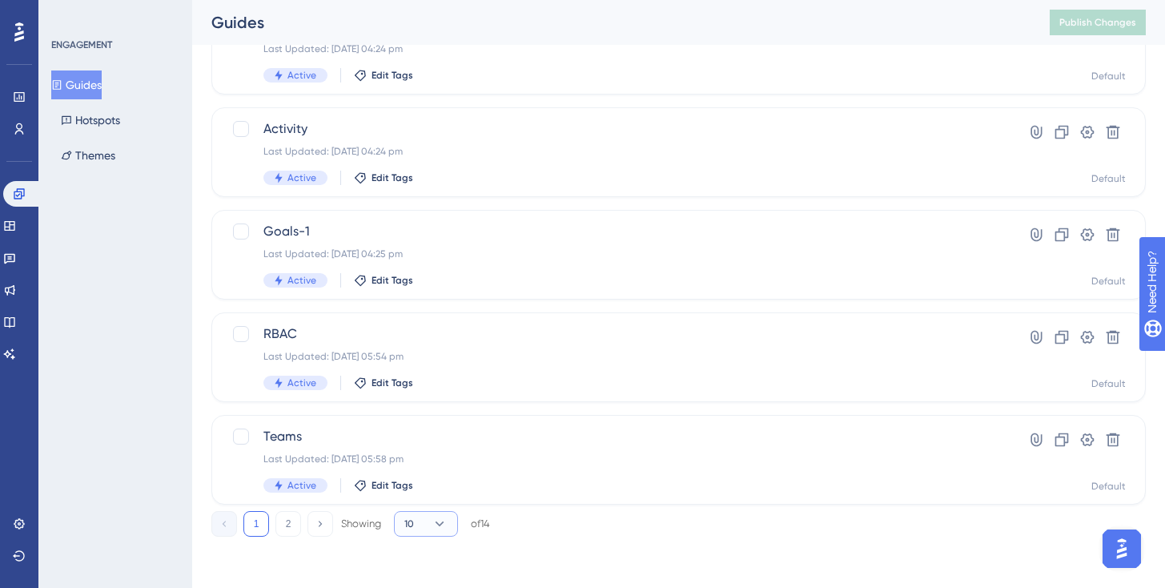
click at [409, 530] on button "10" at bounding box center [426, 524] width 64 height 26
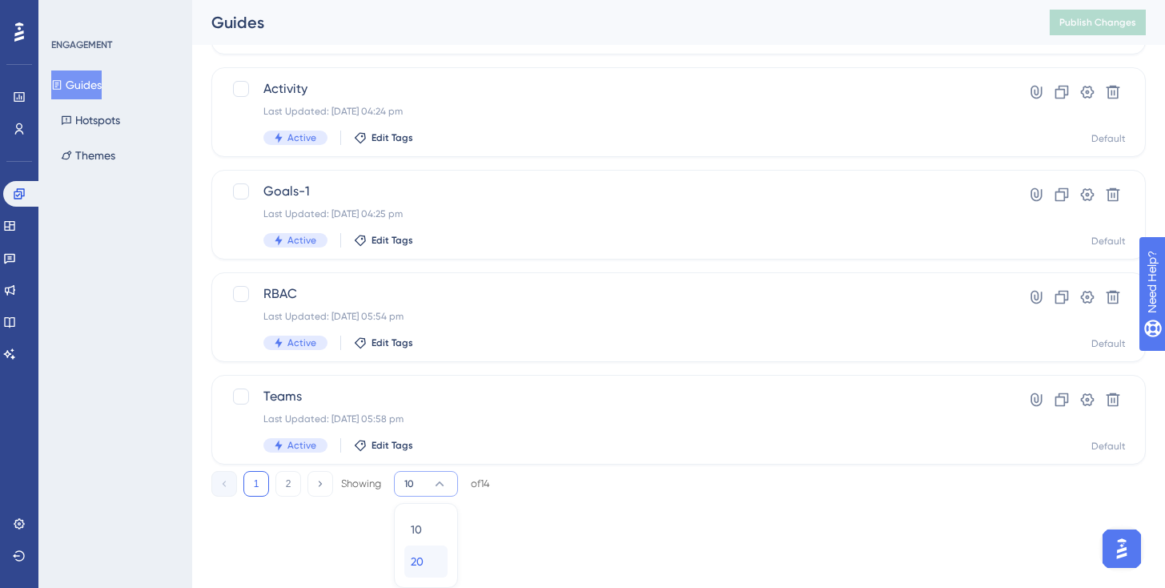
click at [418, 554] on span "20" at bounding box center [417, 561] width 13 height 19
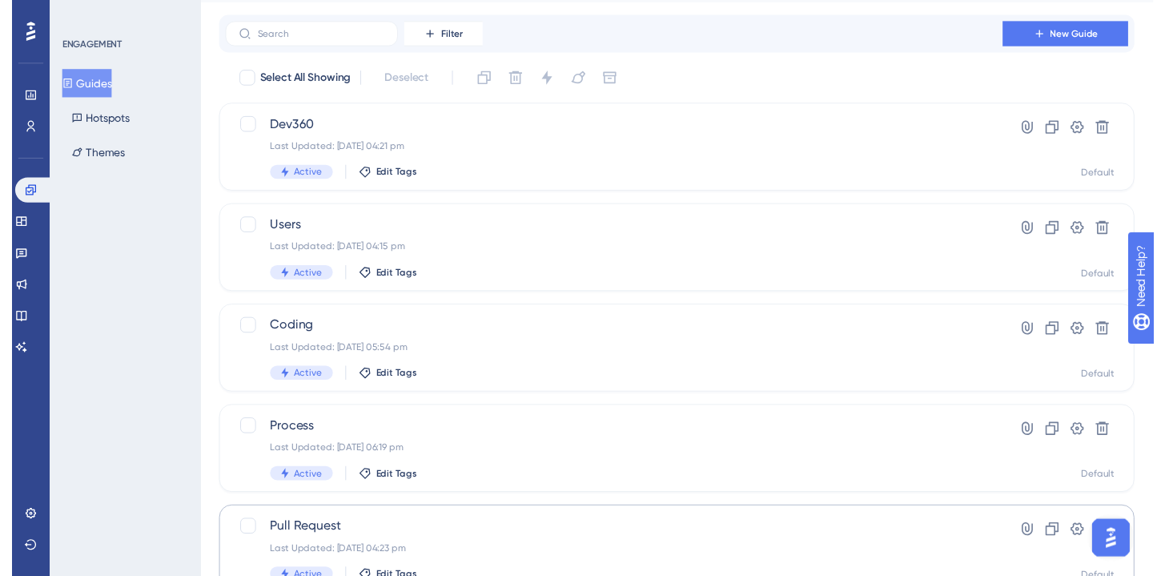
scroll to position [0, 0]
